Goal: Task Accomplishment & Management: Manage account settings

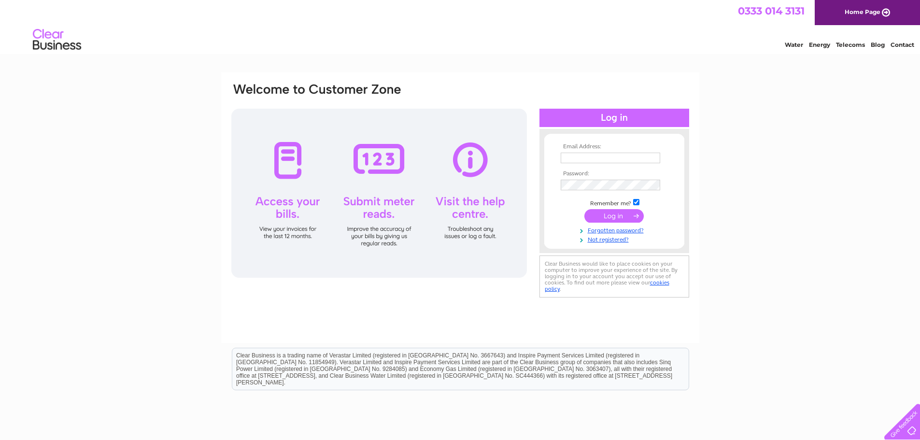
type input "marlyn@kinnordy.com"
click at [607, 216] on input "submit" at bounding box center [613, 216] width 59 height 14
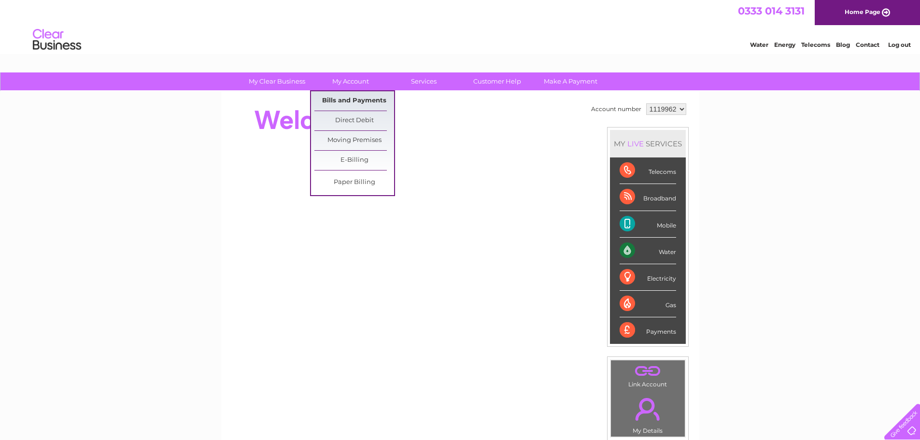
click at [340, 101] on link "Bills and Payments" at bounding box center [354, 100] width 80 height 19
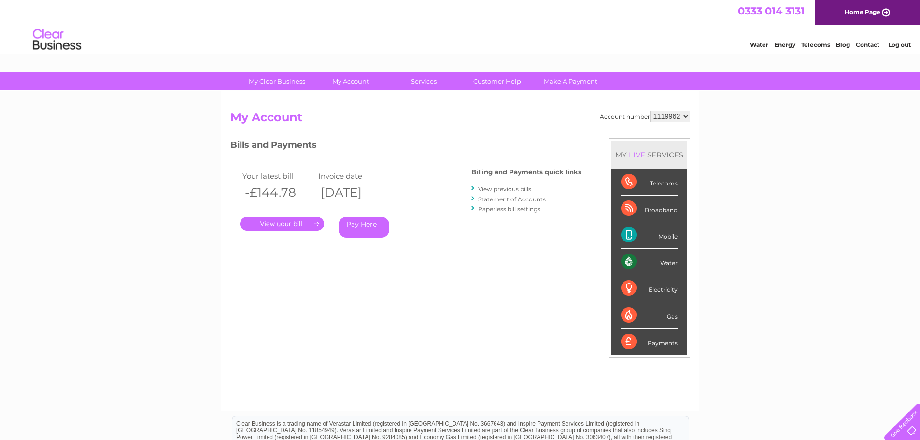
click at [279, 221] on link "." at bounding box center [282, 224] width 84 height 14
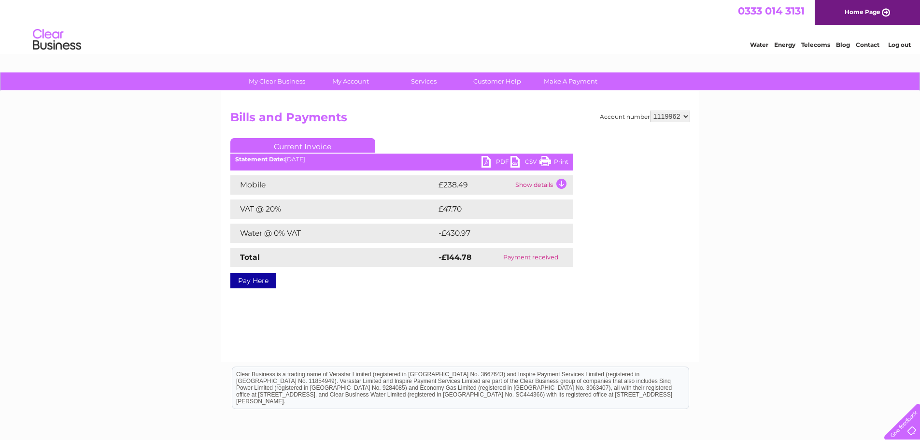
click at [488, 161] on link "PDF" at bounding box center [495, 163] width 29 height 14
